Goal: Check status: Check status

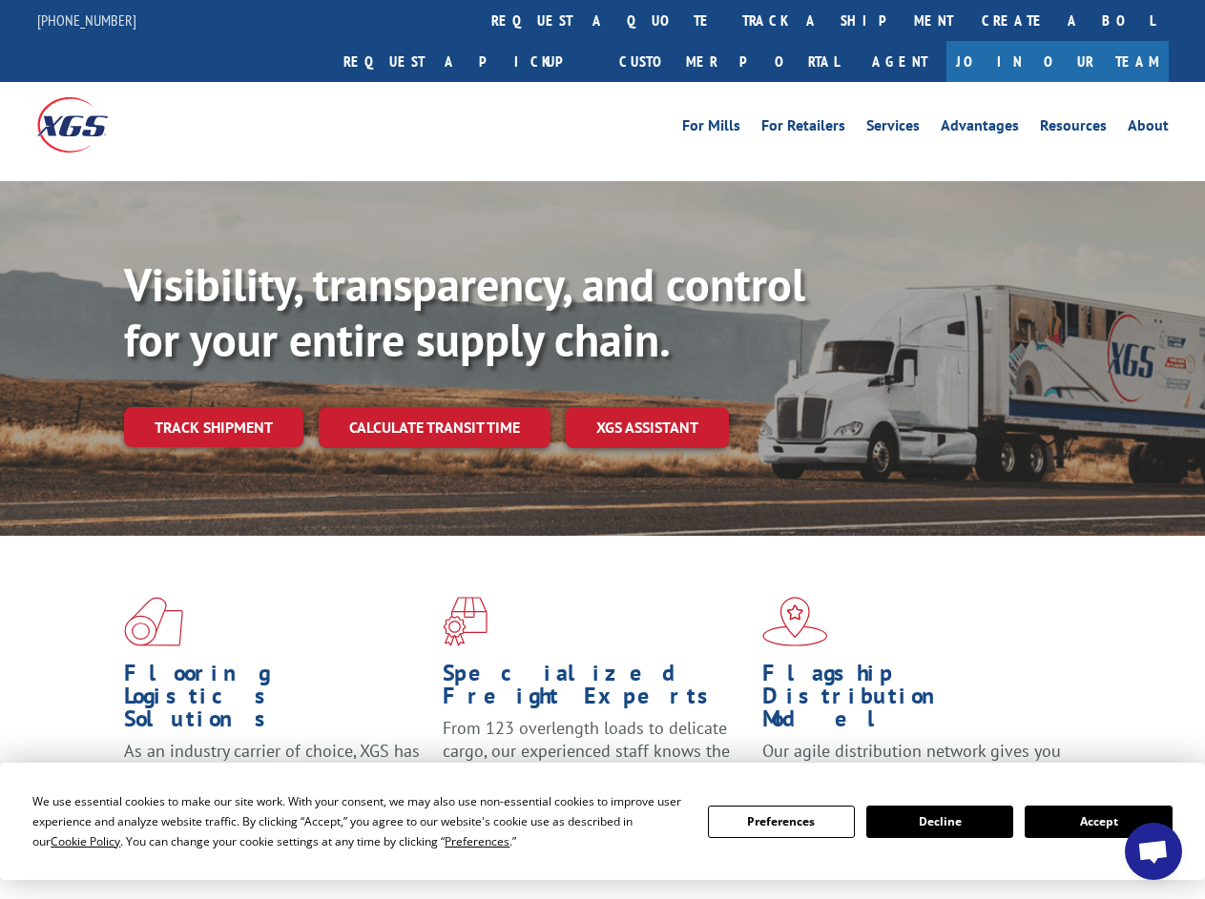
click at [602, 449] on div "Visibility, transparency, and control for your entire supply chain. Track shipm…" at bounding box center [664, 391] width 1081 height 266
click at [67, 841] on span "Cookie Policy" at bounding box center [86, 842] width 70 height 16
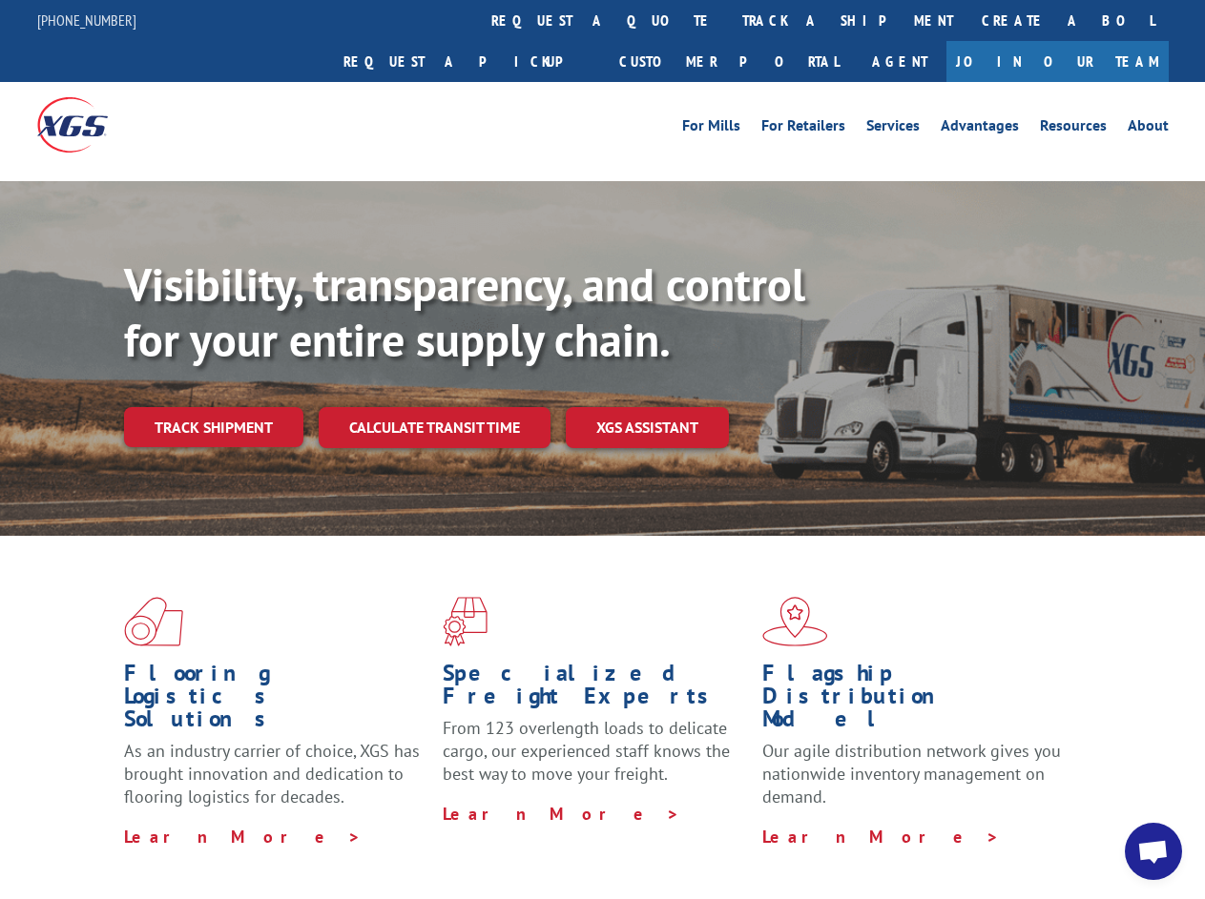
click at [459, 841] on div "Flooring Logistics Solutions As an industry carrier of choice, XGS has brought …" at bounding box center [602, 727] width 1205 height 383
click at [781, 822] on div "Flooring Logistics Solutions As an industry carrier of choice, XGS has brought …" at bounding box center [602, 722] width 1205 height 373
click at [940, 822] on div "Flooring Logistics Solutions As an industry carrier of choice, XGS has brought …" at bounding box center [602, 722] width 1205 height 373
click at [1098, 822] on div "Flooring Logistics Solutions As an industry carrier of choice, XGS has brought …" at bounding box center [602, 722] width 1205 height 373
click at [602, 449] on div "Visibility, transparency, and control for your entire supply chain. Track shipm…" at bounding box center [664, 391] width 1081 height 266
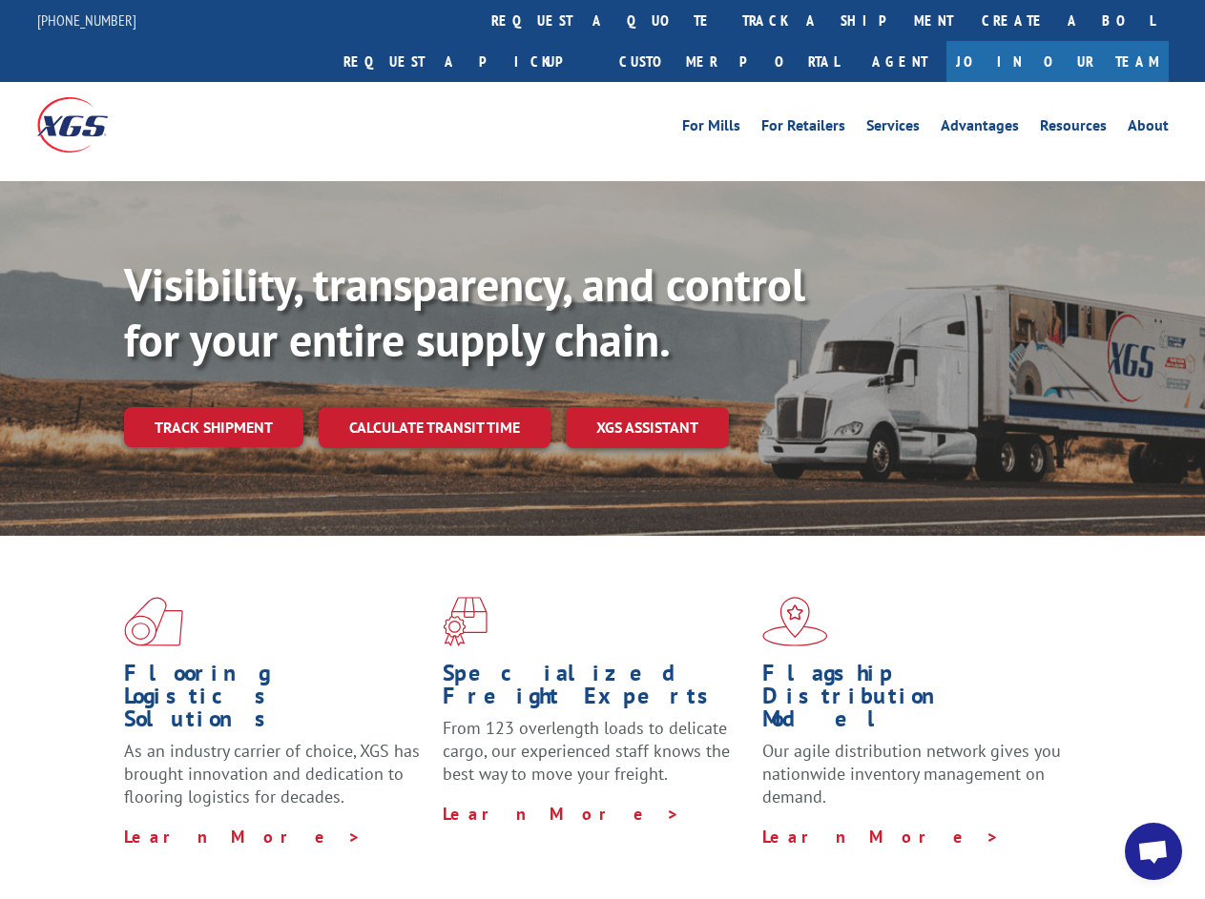
click at [728, 20] on link "track a shipment" at bounding box center [847, 20] width 239 height 41
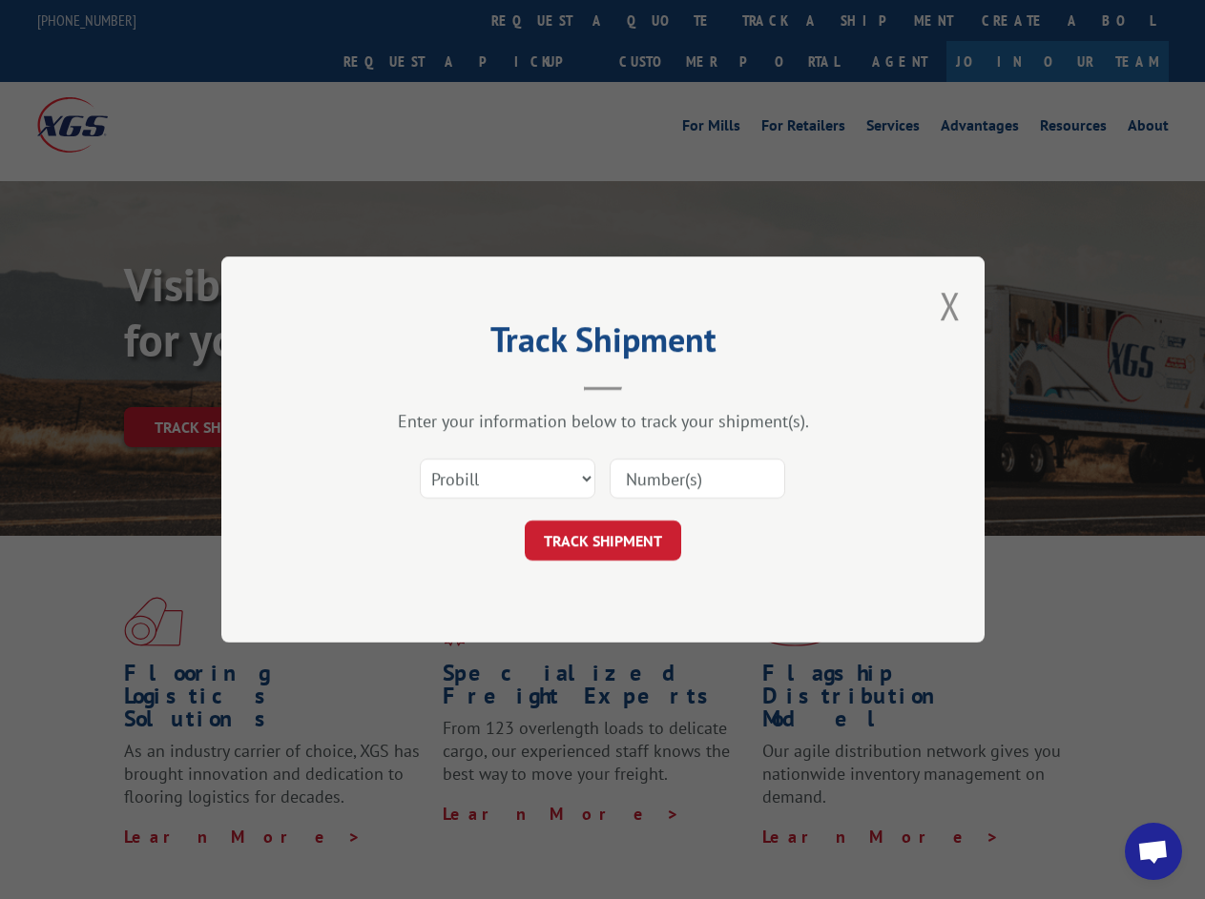
click at [666, 20] on div "Track Shipment Enter your information below to track your shipment(s). Select c…" at bounding box center [602, 449] width 1205 height 899
click at [785, 20] on div "Track Shipment Enter your information below to track your shipment(s). Select c…" at bounding box center [602, 449] width 1205 height 899
